Goal: Task Accomplishment & Management: Use online tool/utility

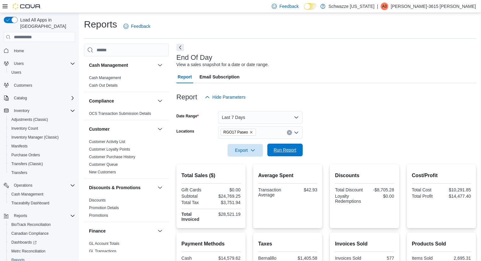
click at [286, 146] on span "Run Report" at bounding box center [285, 149] width 28 height 13
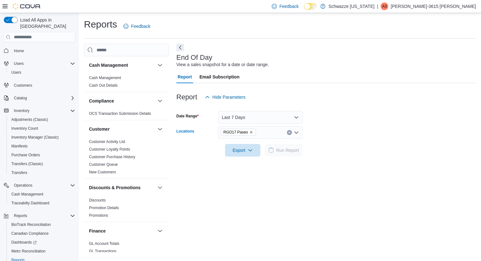
click at [271, 127] on div "RGO17 Paseo" at bounding box center [260, 132] width 85 height 13
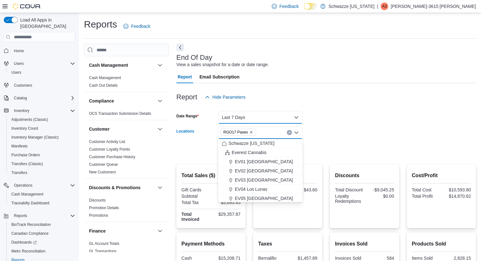
click at [272, 119] on button "Last 7 Days" at bounding box center [260, 117] width 85 height 13
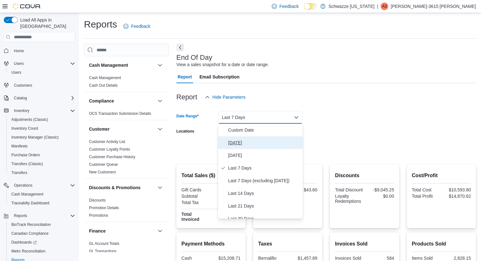
click at [250, 140] on span "[DATE]" at bounding box center [264, 143] width 72 height 8
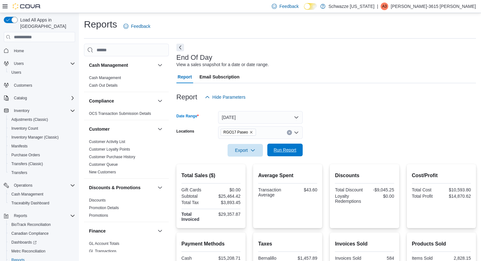
click at [291, 148] on span "Run Report" at bounding box center [285, 150] width 23 height 6
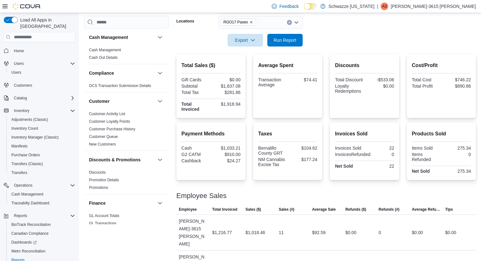
click at [311, 192] on div "Employee Sales" at bounding box center [327, 196] width 300 height 8
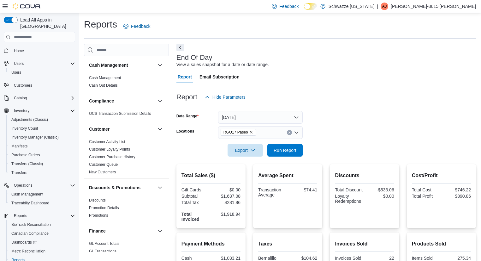
click at [280, 143] on div at bounding box center [327, 141] width 300 height 5
click at [280, 146] on span "Run Report" at bounding box center [285, 149] width 28 height 13
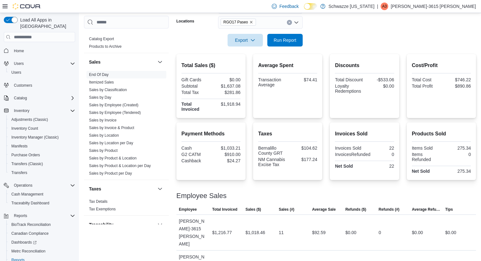
scroll to position [441, 0]
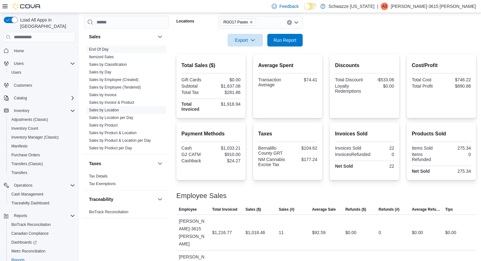
click at [112, 111] on link "Sales by Location" at bounding box center [104, 110] width 30 height 4
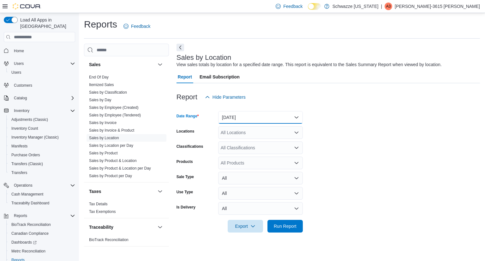
click at [257, 116] on button "[DATE]" at bounding box center [260, 117] width 85 height 13
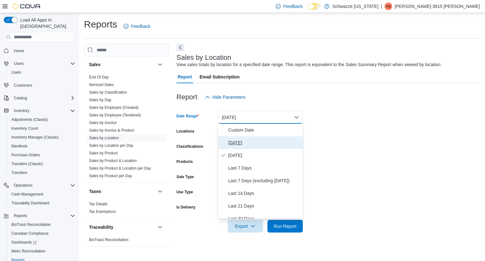
click at [243, 143] on span "[DATE]" at bounding box center [264, 143] width 72 height 8
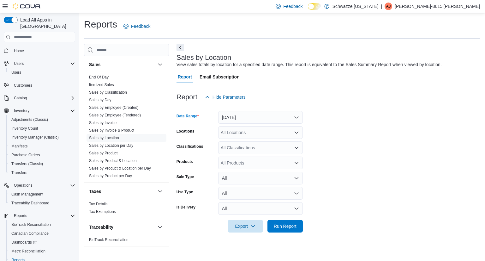
click at [258, 134] on div "All Locations" at bounding box center [260, 132] width 85 height 13
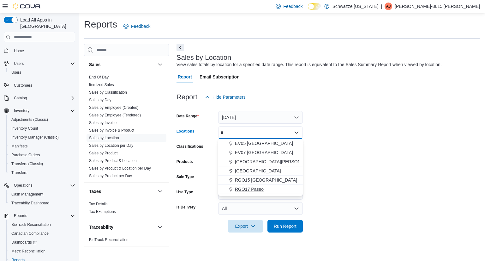
type input "*"
click at [254, 191] on span "RGO17 Paseo" at bounding box center [249, 189] width 29 height 6
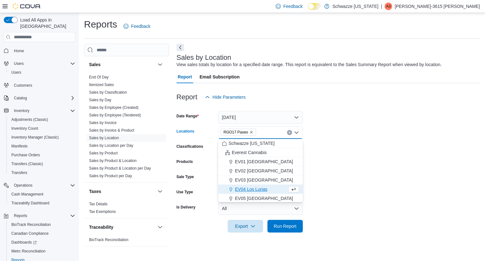
click at [341, 171] on form "Date Range [DATE] Locations RGO17 Paseo Combo box. Selected. RGO17 Paseo. Press…" at bounding box center [329, 167] width 304 height 129
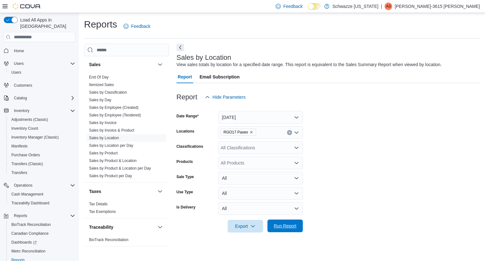
click at [288, 223] on span "Run Report" at bounding box center [285, 225] width 23 height 6
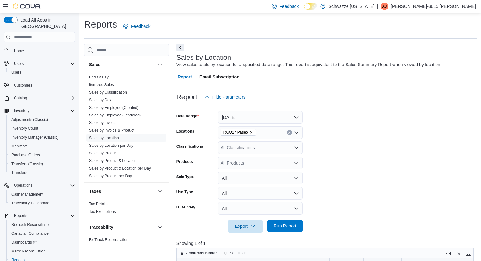
click at [292, 222] on span "Run Report" at bounding box center [285, 225] width 28 height 13
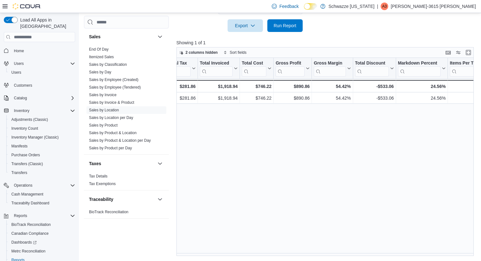
scroll to position [0, 272]
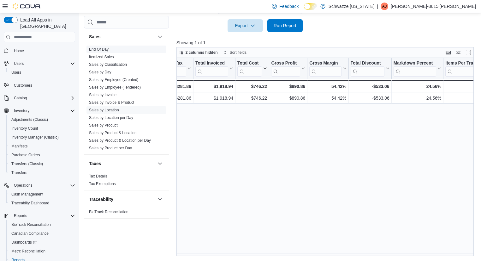
click at [100, 48] on link "End Of Day" at bounding box center [99, 49] width 20 height 4
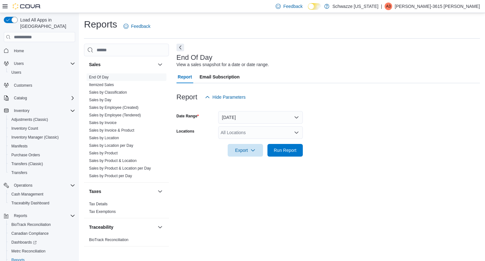
click at [242, 137] on div "All Locations" at bounding box center [260, 132] width 85 height 13
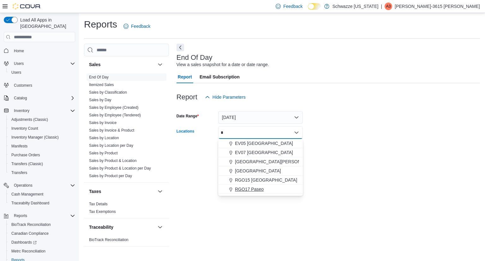
type input "*"
click at [259, 188] on span "RGO17 Paseo" at bounding box center [249, 189] width 29 height 6
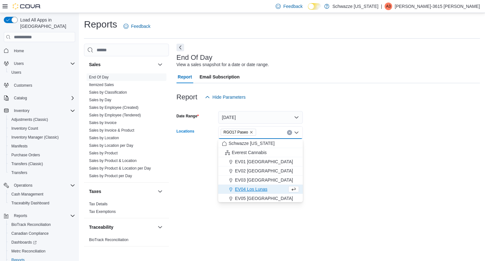
click at [326, 144] on div at bounding box center [329, 141] width 304 height 5
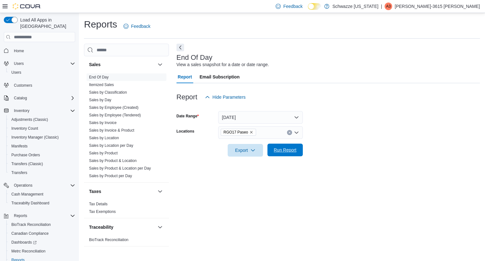
click at [296, 149] on span "Run Report" at bounding box center [285, 150] width 23 height 6
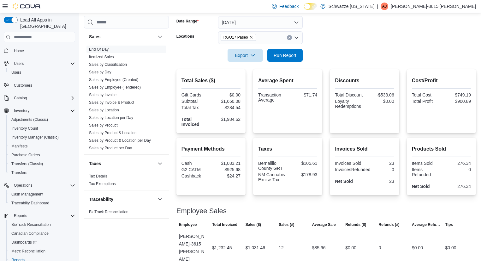
scroll to position [97, 0]
